Goal: Transaction & Acquisition: Purchase product/service

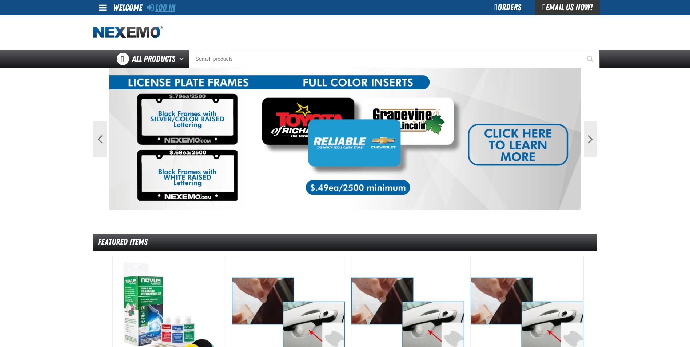
click at [168, 8] on link "Log In" at bounding box center [161, 8] width 29 height 10
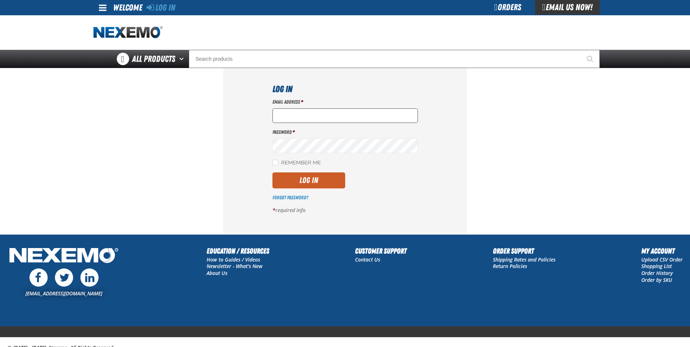
type input "P"
type input "MPOLLEY@VTAIG.COM"
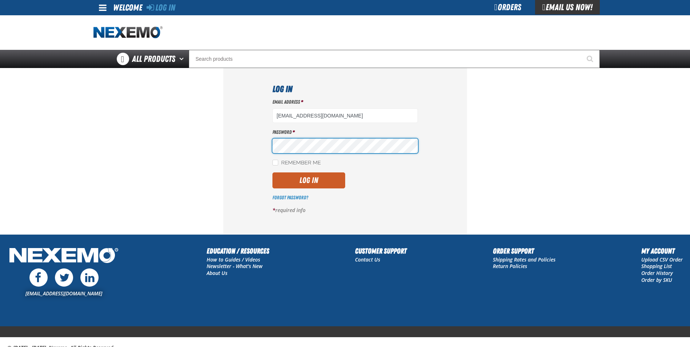
click at [245, 144] on div "Log In Email Address * MPOLLEY@VTAIG.COM Password * Remember Me Log In *" at bounding box center [345, 151] width 244 height 166
click at [278, 160] on label "Remember Me" at bounding box center [296, 163] width 48 height 7
click at [278, 160] on input "Remember Me" at bounding box center [275, 163] width 6 height 6
checkbox input "true"
click at [289, 179] on button "Log In" at bounding box center [308, 180] width 73 height 16
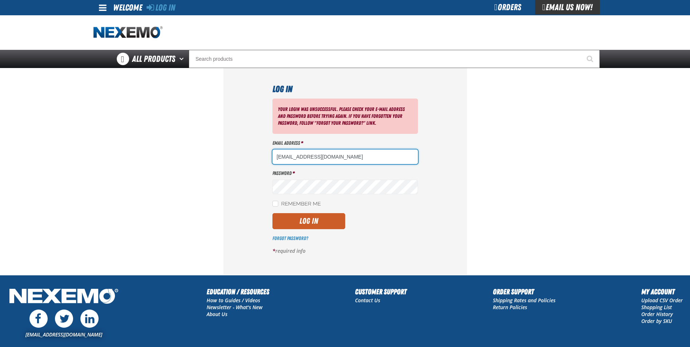
drag, startPoint x: 332, startPoint y: 155, endPoint x: 256, endPoint y: 151, distance: 75.8
click at [256, 151] on div "Log In Your login was unsuccessful. Please check your e-mail address and passwo…" at bounding box center [345, 171] width 244 height 207
type input "mpolley@vtaig.com"
click at [273, 204] on input "Remember Me" at bounding box center [275, 204] width 6 height 6
checkbox input "true"
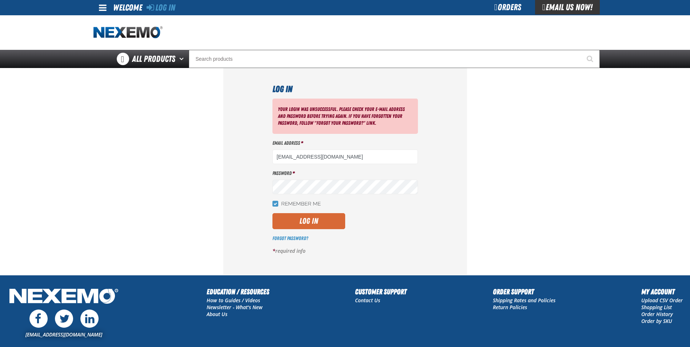
click at [279, 219] on button "Log In" at bounding box center [308, 221] width 73 height 16
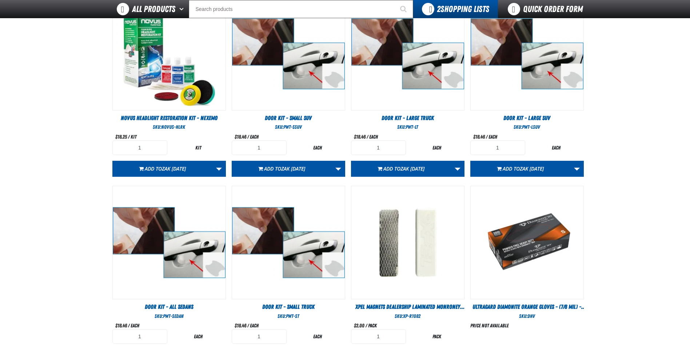
scroll to position [375, 0]
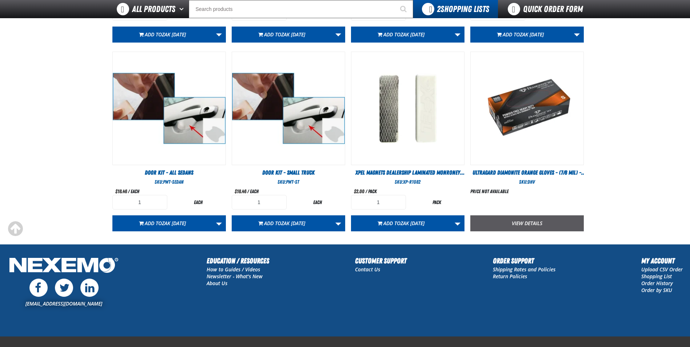
click at [503, 225] on link "View Details" at bounding box center [526, 223] width 113 height 16
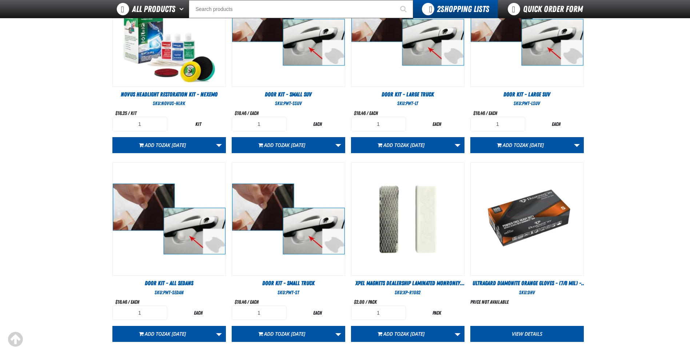
scroll to position [157, 0]
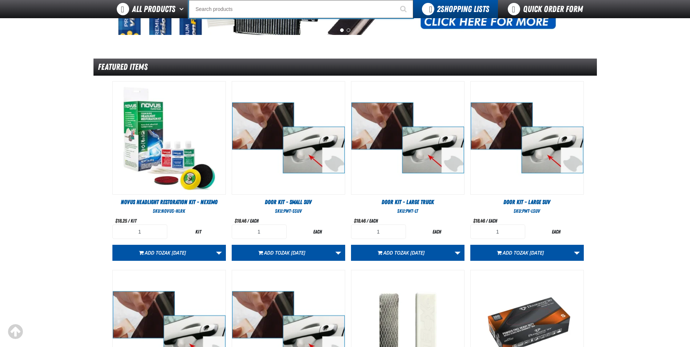
click at [225, 10] on input "Search" at bounding box center [301, 9] width 224 height 18
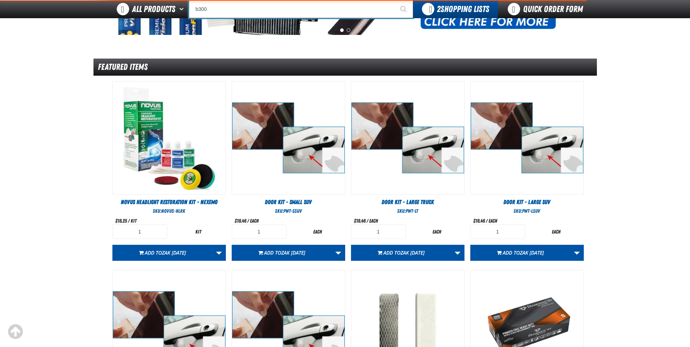
type input "b300"
click at [395, 0] on button "Start Searching" at bounding box center [404, 9] width 18 height 18
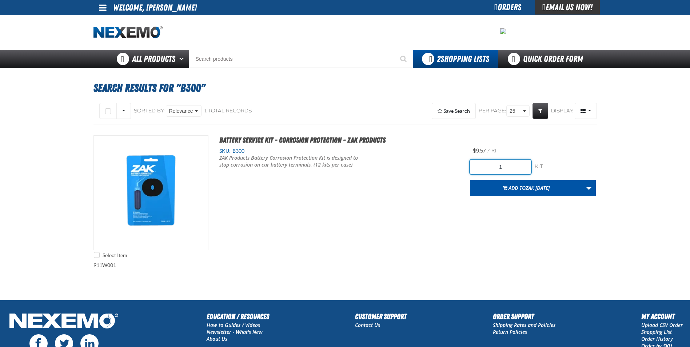
drag, startPoint x: 501, startPoint y: 167, endPoint x: 492, endPoint y: 167, distance: 9.1
click at [492, 167] on input "1" at bounding box center [500, 167] width 61 height 15
type input "24"
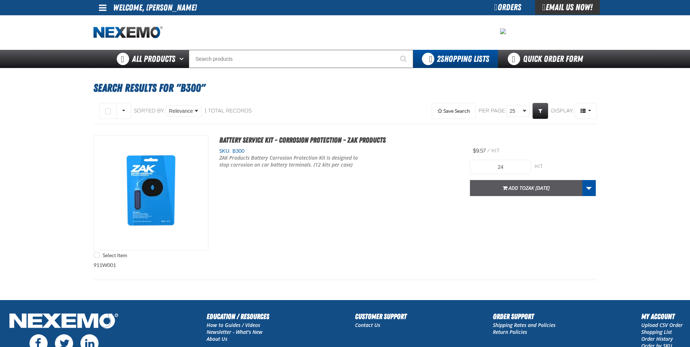
click at [525, 187] on span "Zak [DATE]" at bounding box center [537, 187] width 24 height 7
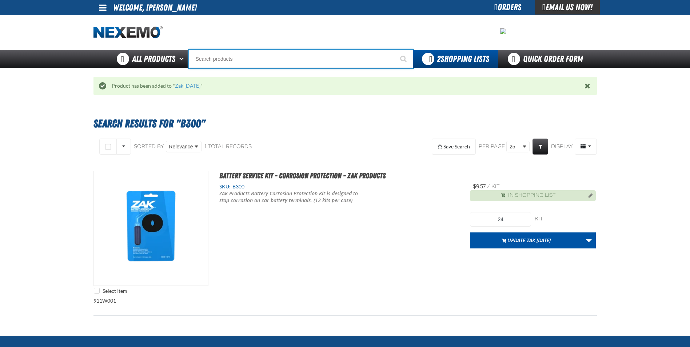
click at [249, 63] on input "Search" at bounding box center [301, 59] width 224 height 18
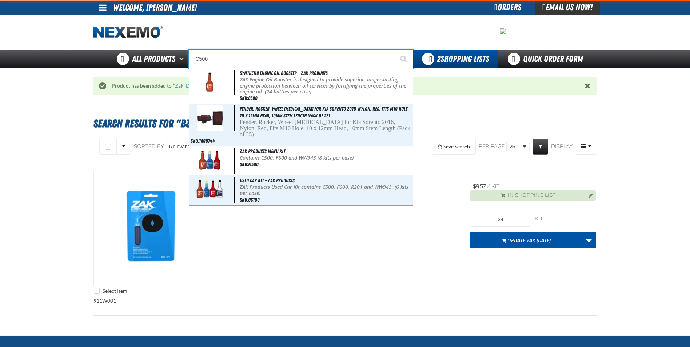
type input "C500"
click at [395, 50] on button "Start Searching" at bounding box center [404, 59] width 18 height 18
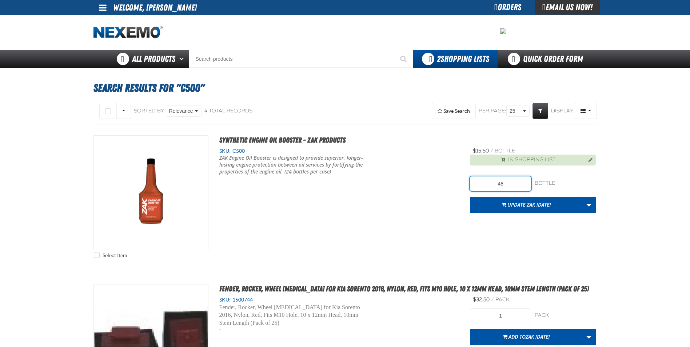
drag, startPoint x: 508, startPoint y: 184, endPoint x: 497, endPoint y: 183, distance: 11.6
click at [497, 183] on input "48" at bounding box center [500, 183] width 61 height 15
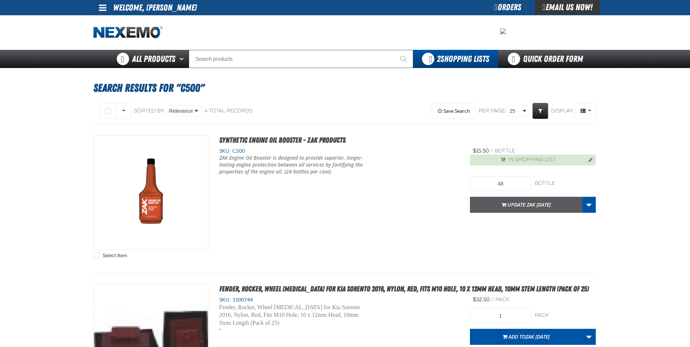
click at [526, 205] on button "Update Zak [DATE]" at bounding box center [526, 205] width 112 height 16
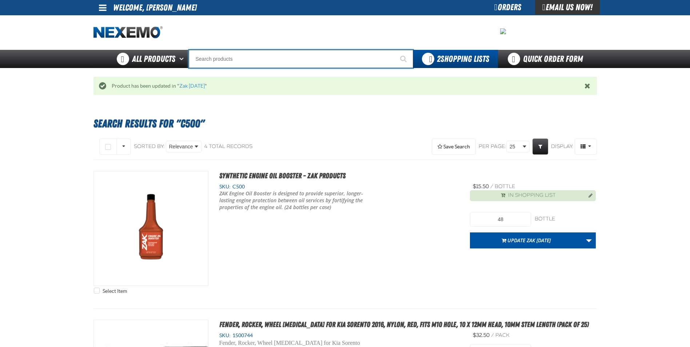
click at [219, 60] on input "Search" at bounding box center [301, 59] width 224 height 18
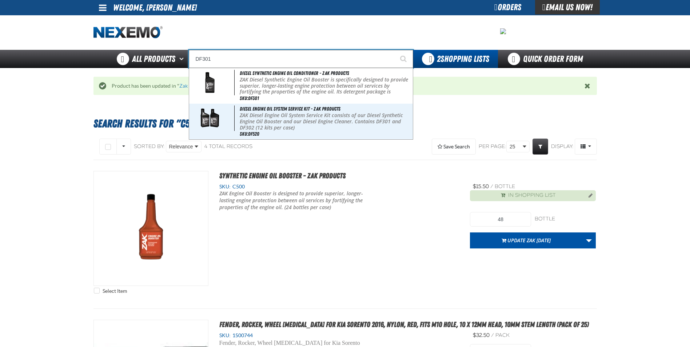
type input "DF301"
click at [395, 50] on button "Start Searching" at bounding box center [404, 59] width 18 height 18
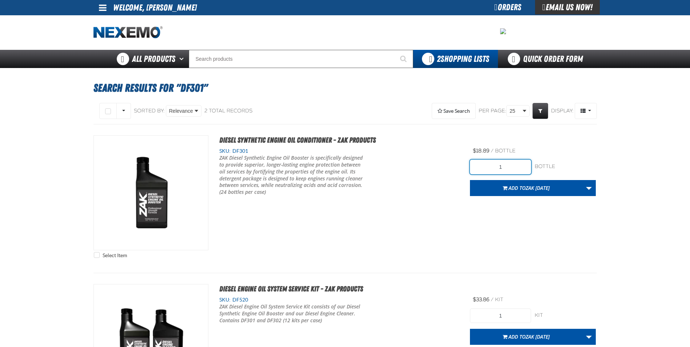
drag, startPoint x: 519, startPoint y: 166, endPoint x: 472, endPoint y: 161, distance: 47.2
click at [468, 161] on div "Select Item Diesel Synthetic Engine Oil Conditioner - ZAK Products SKU: DF301" at bounding box center [344, 198] width 503 height 127
type input "24"
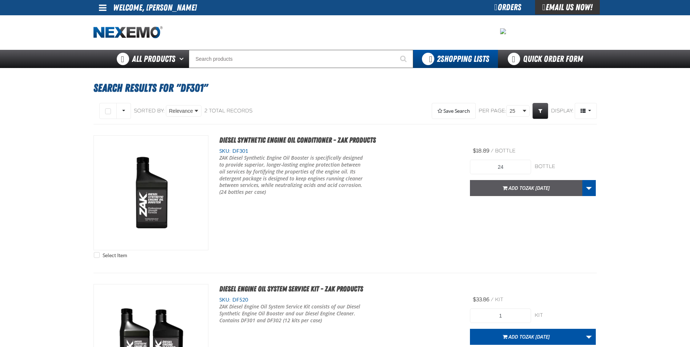
click at [525, 190] on span "Zak [DATE]" at bounding box center [537, 187] width 24 height 7
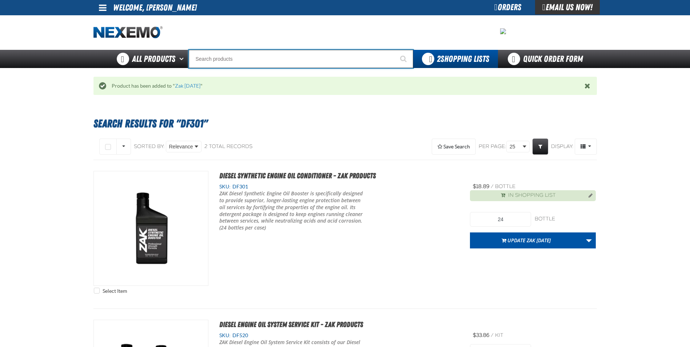
click at [243, 60] on input "Search" at bounding box center [301, 59] width 224 height 18
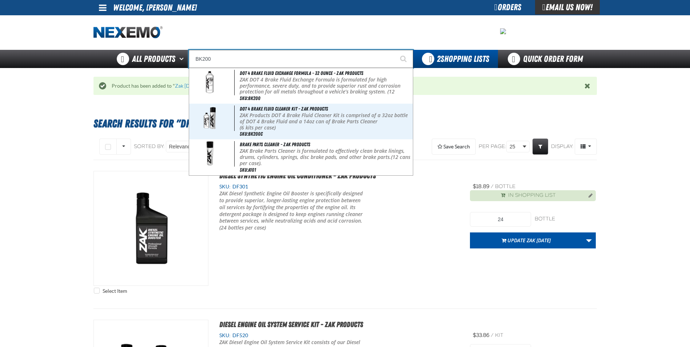
type input "BK200"
click at [395, 50] on button "Start Searching" at bounding box center [404, 59] width 18 height 18
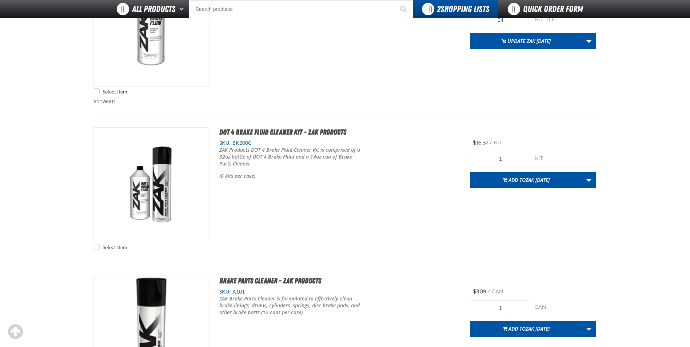
scroll to position [73, 0]
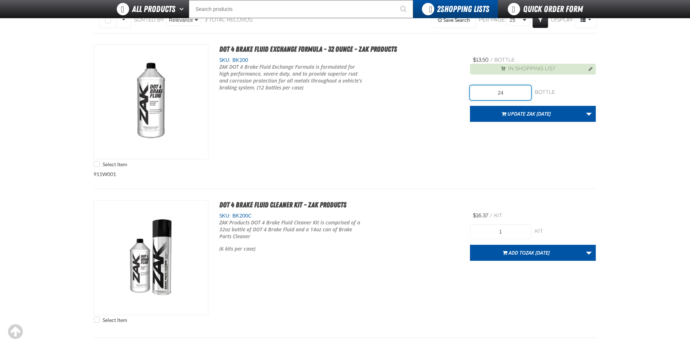
drag, startPoint x: 523, startPoint y: 91, endPoint x: 473, endPoint y: 94, distance: 49.9
click at [473, 94] on input "24" at bounding box center [500, 92] width 61 height 15
type input "12"
click at [521, 112] on button "Update Zak [DATE]" at bounding box center [526, 114] width 112 height 16
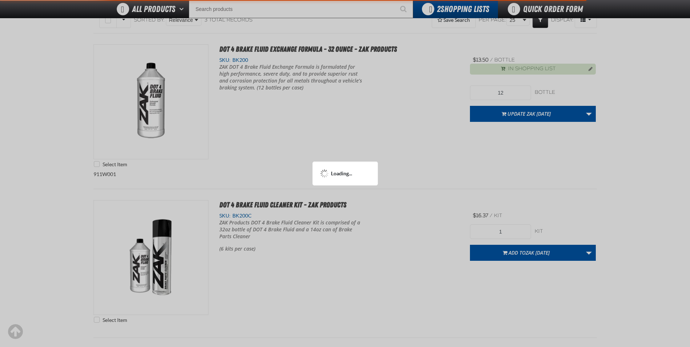
scroll to position [108, 0]
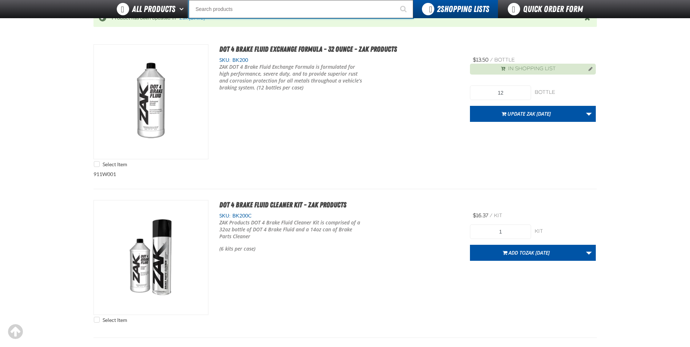
click at [249, 9] on input "Search" at bounding box center [301, 9] width 224 height 18
type input "P"
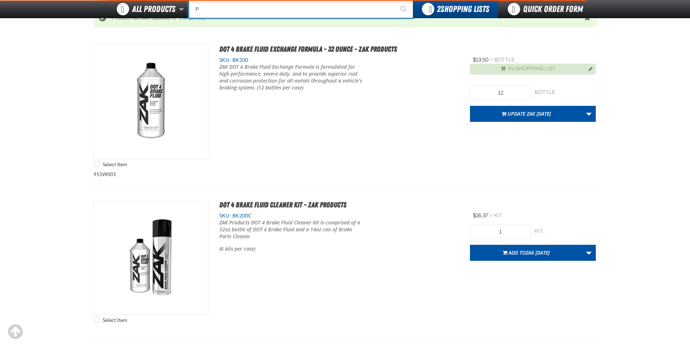
type input "Perfect P Series 0.25-ounce Lead Wheel Weight"
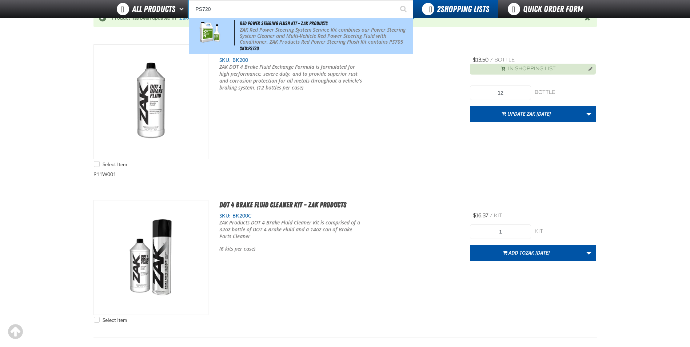
click at [260, 35] on p "ZAK Red Power Steering System Service Kit combines our Power Steering System Cl…" at bounding box center [326, 39] width 172 height 24
type input "Red Power Steering Flush Kit - ZAK Products"
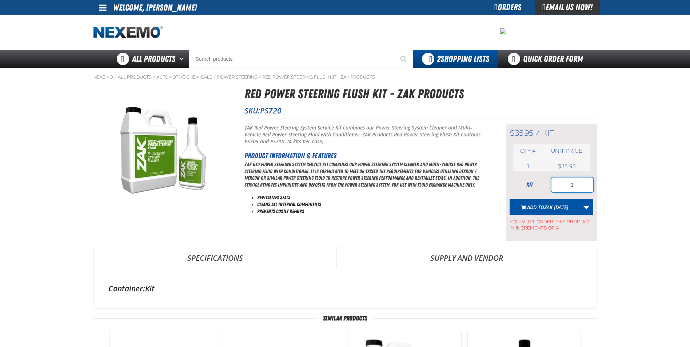
drag, startPoint x: 577, startPoint y: 186, endPoint x: 552, endPoint y: 184, distance: 24.8
click at [552, 184] on input "1" at bounding box center [572, 184] width 42 height 15
type input "4"
click at [556, 206] on span "Zak [DATE]" at bounding box center [556, 207] width 24 height 7
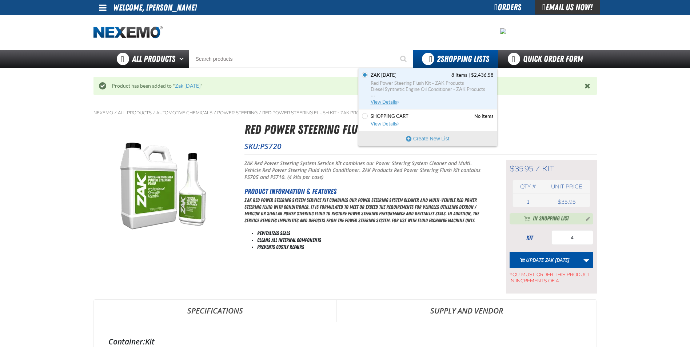
click at [427, 95] on span "..." at bounding box center [432, 94] width 123 height 3
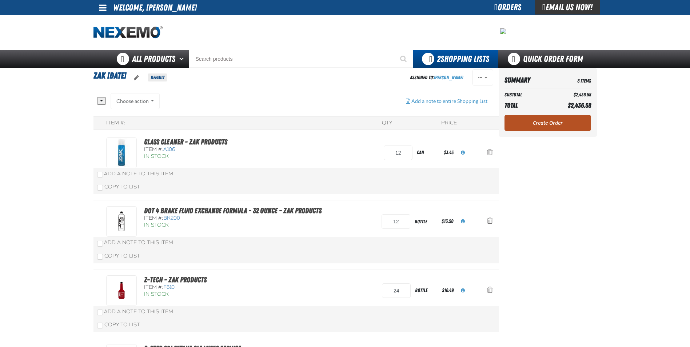
click at [525, 123] on link "Create Order" at bounding box center [547, 123] width 87 height 16
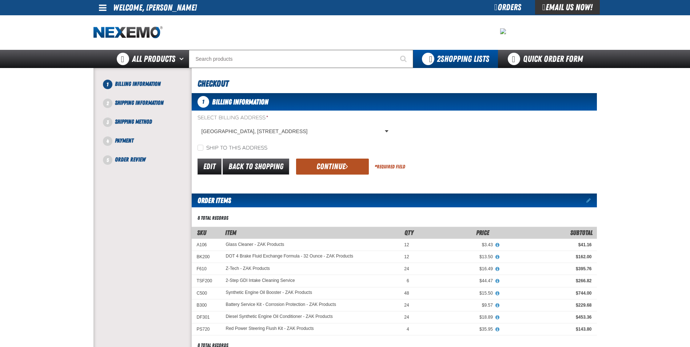
click at [345, 169] on span "submit" at bounding box center [346, 166] width 3 height 8
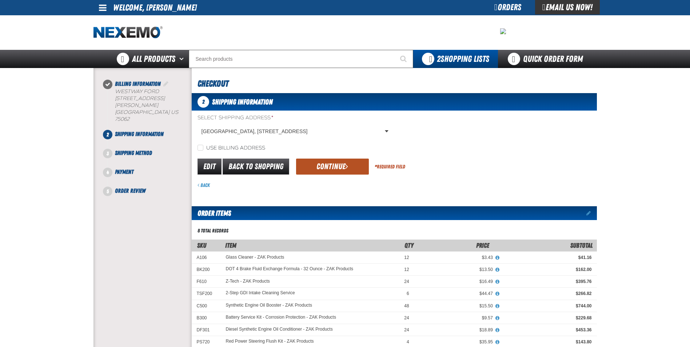
click at [345, 167] on span "submit" at bounding box center [346, 166] width 3 height 8
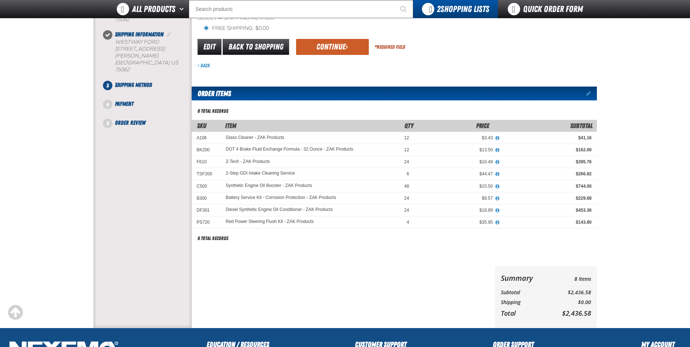
scroll to position [73, 0]
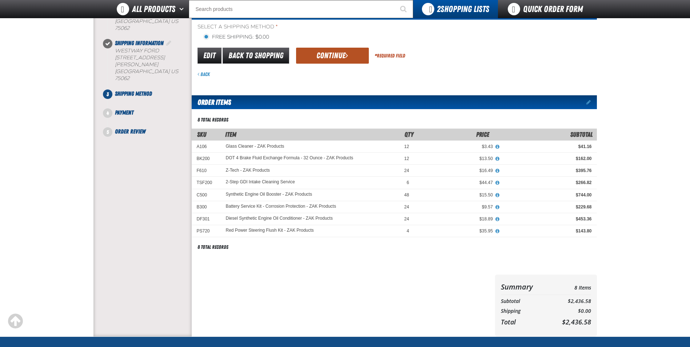
click at [312, 56] on button "Continue" at bounding box center [332, 56] width 73 height 16
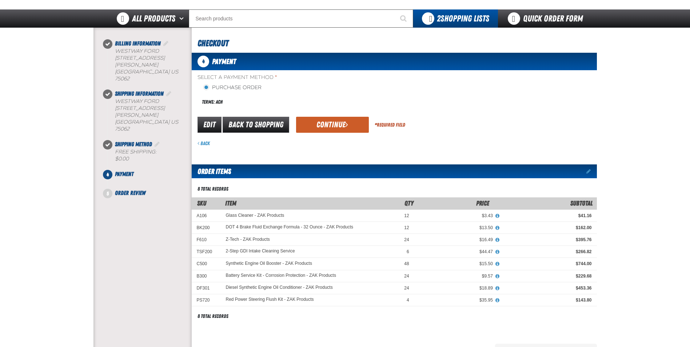
scroll to position [36, 0]
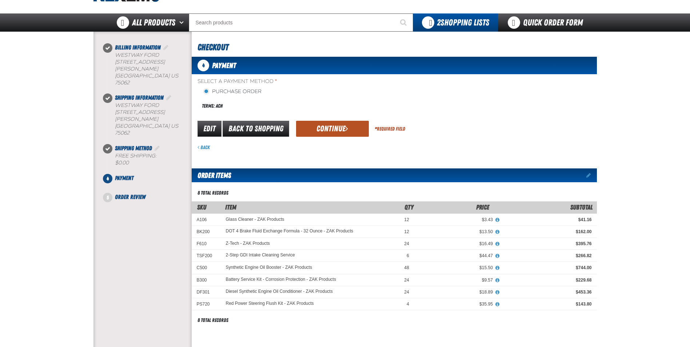
click at [323, 128] on button "Continue" at bounding box center [332, 129] width 73 height 16
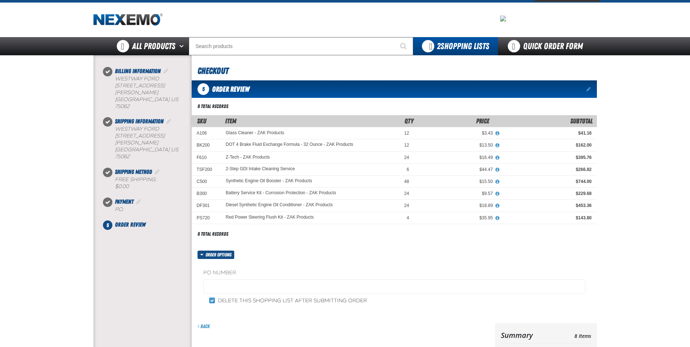
scroll to position [0, 0]
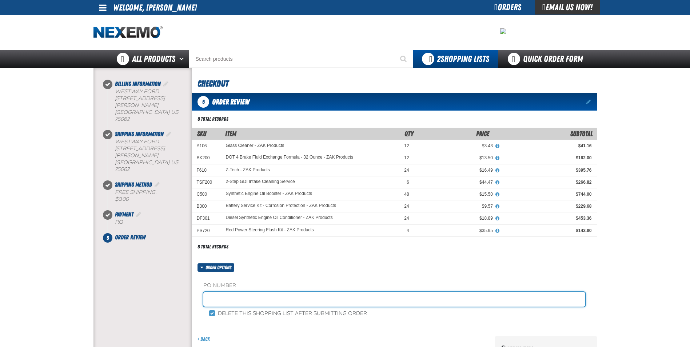
paste input "603853"
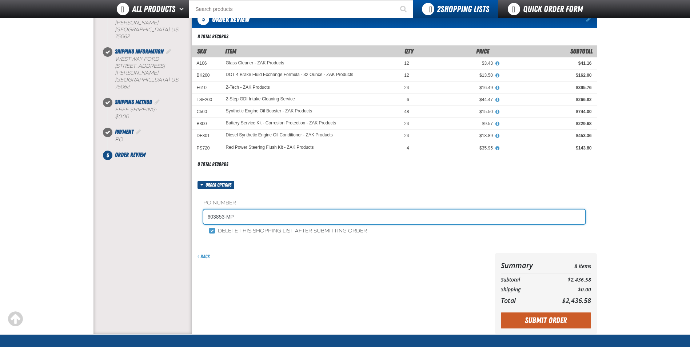
scroll to position [182, 0]
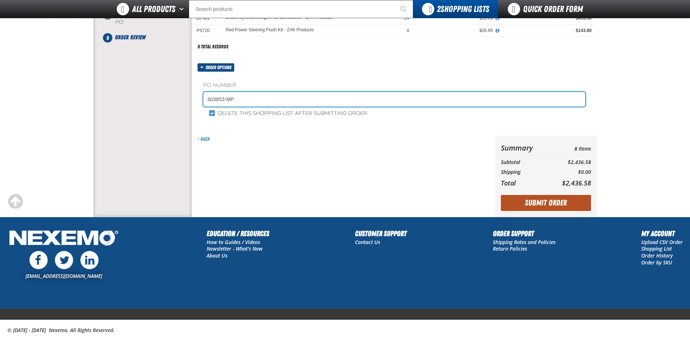
type input "603853-MP"
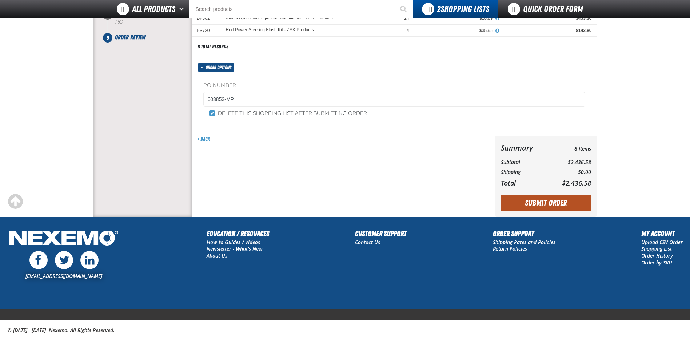
click at [537, 206] on button "Submit Order" at bounding box center [546, 203] width 90 height 16
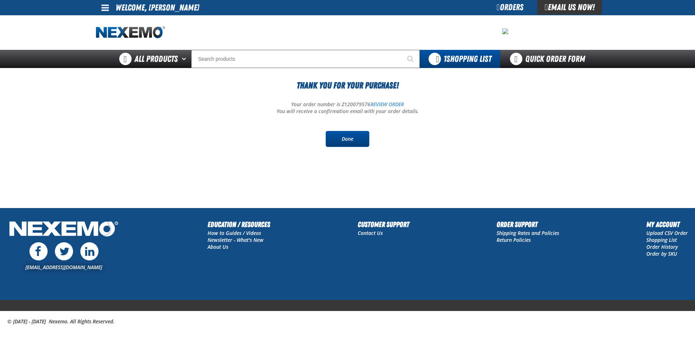
click at [355, 141] on link "Done" at bounding box center [348, 139] width 44 height 16
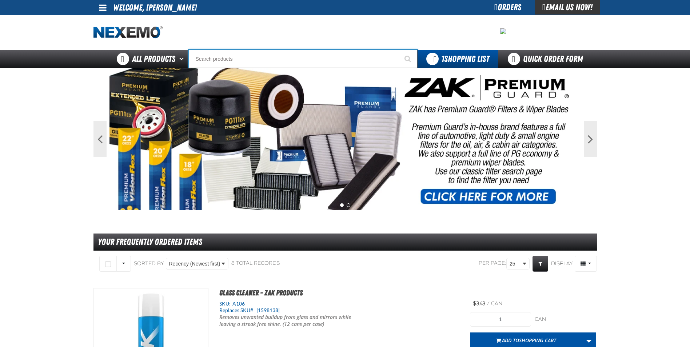
click at [220, 52] on input "Search" at bounding box center [303, 59] width 229 height 18
click at [222, 59] on input "Search" at bounding box center [303, 59] width 229 height 18
type input "P"
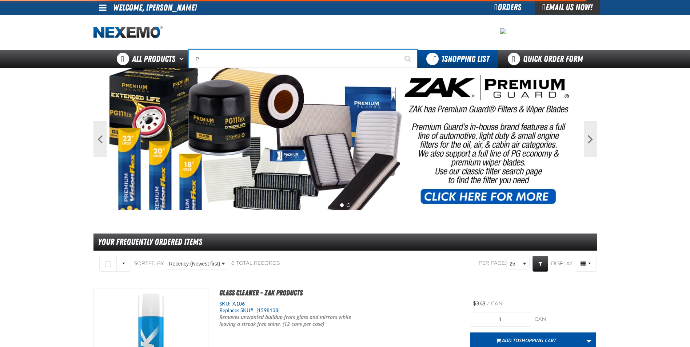
type input "Perfect P Series 0.25-ounce Lead Wheel Weight"
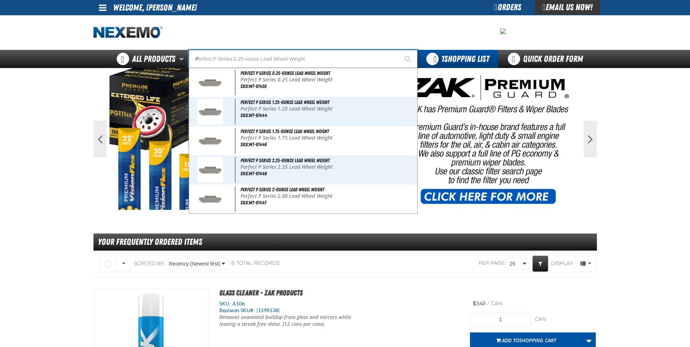
type input "PG"
type input "PG-Sub01"
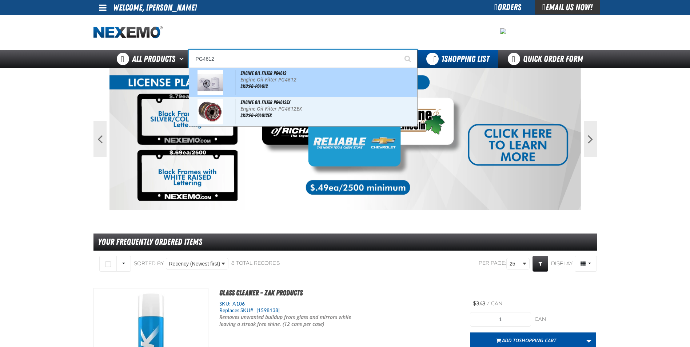
click at [297, 92] on div "Engine Oil Filter PG4612 Engine Oil Filter PG4612 SKU:PG-PG4612" at bounding box center [303, 82] width 228 height 29
type input "Engine Oil Filter PG4612"
